Goal: Find specific page/section: Find specific page/section

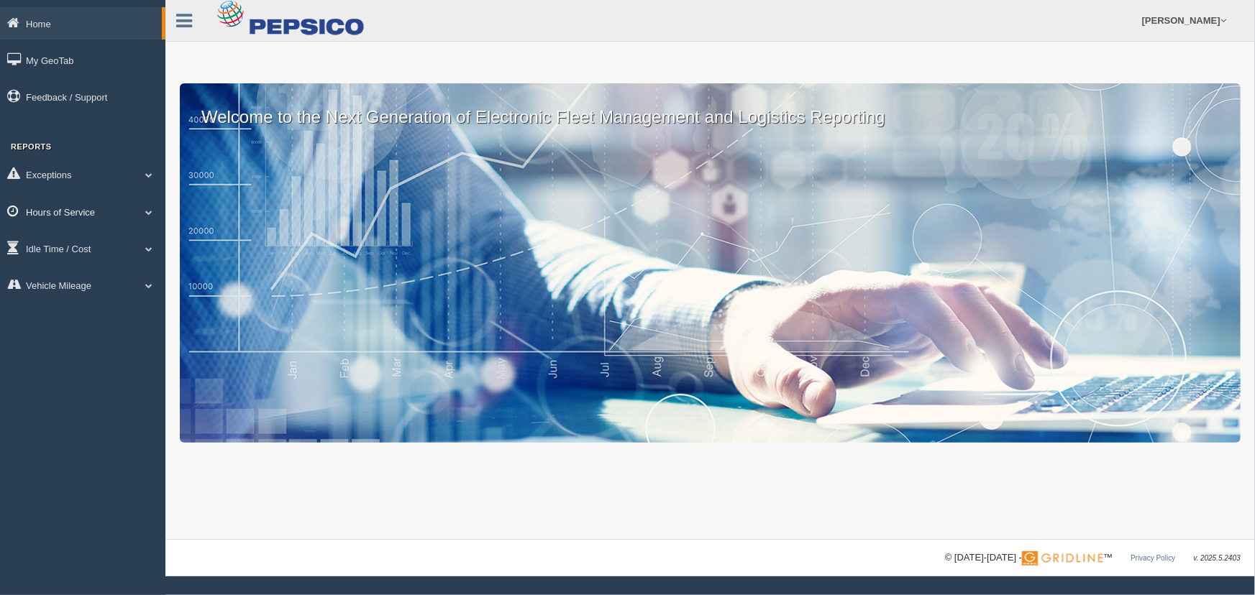
click at [120, 209] on link "Hours of Service" at bounding box center [82, 212] width 165 height 32
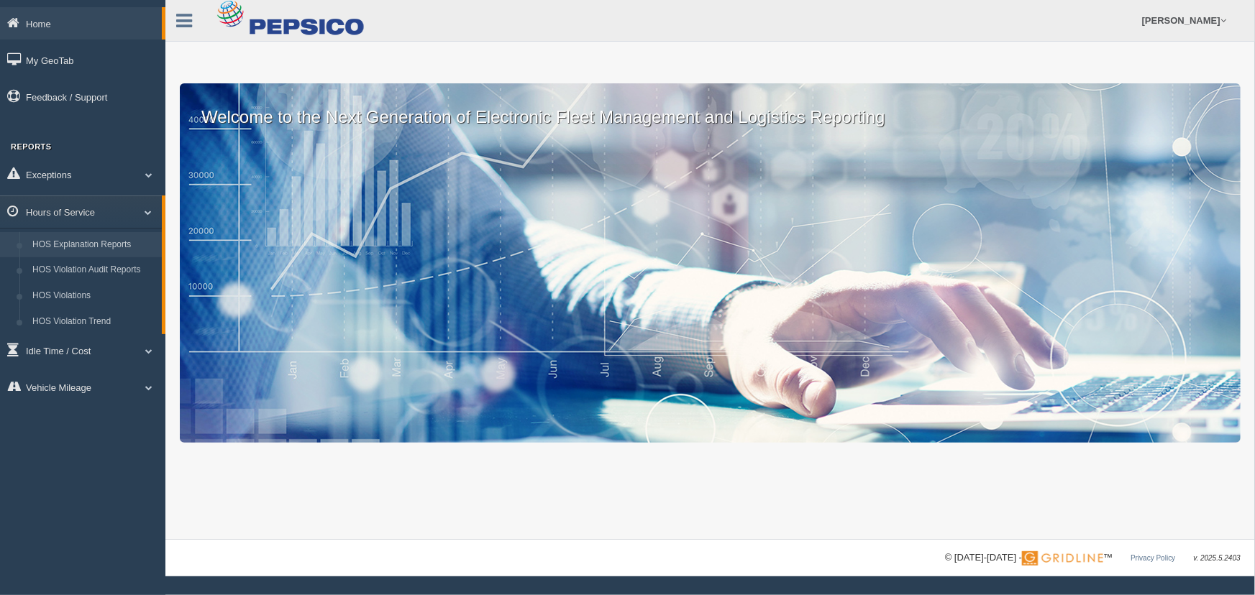
click at [113, 246] on link "HOS Explanation Reports" at bounding box center [94, 245] width 136 height 26
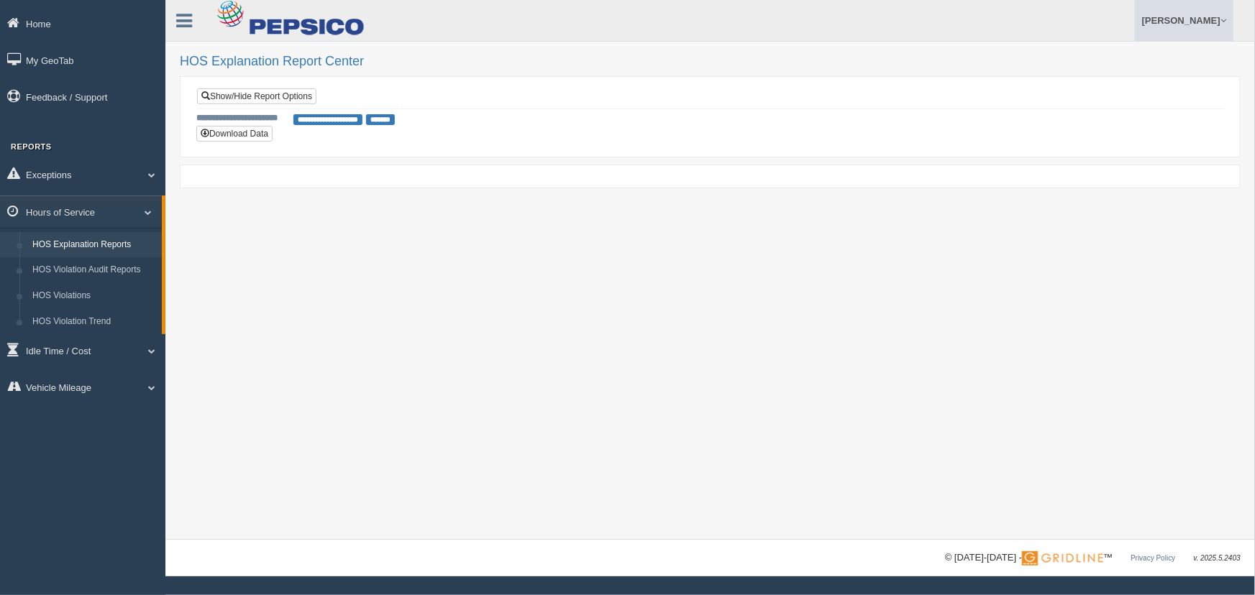
click at [1184, 25] on link "[PERSON_NAME]" at bounding box center [1184, 20] width 99 height 41
click at [1112, 79] on link "Log Off" at bounding box center [1154, 85] width 157 height 29
